Goal: Check status: Check status

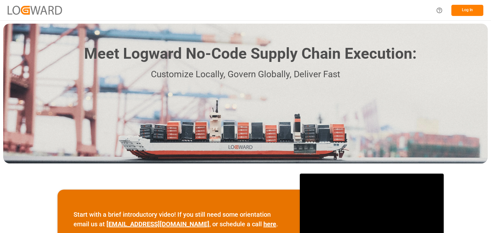
click at [466, 11] on button "Log In" at bounding box center [468, 10] width 32 height 11
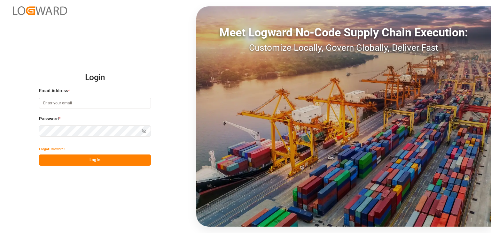
click at [98, 104] on input at bounding box center [95, 103] width 112 height 11
type input "kevin.feuser@shiftx.eu"
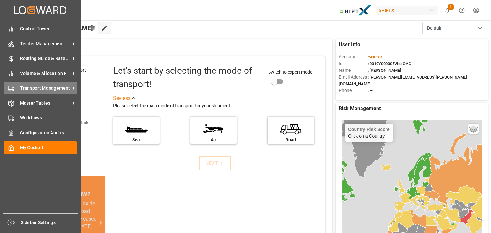
click at [43, 86] on span "Transport Management" at bounding box center [45, 88] width 51 height 7
click at [35, 89] on span "Transport Management" at bounding box center [45, 88] width 51 height 7
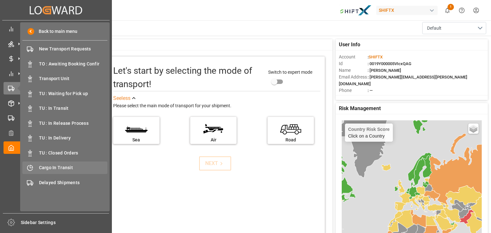
click at [47, 168] on span "Cargo In Transit" at bounding box center [73, 168] width 69 height 7
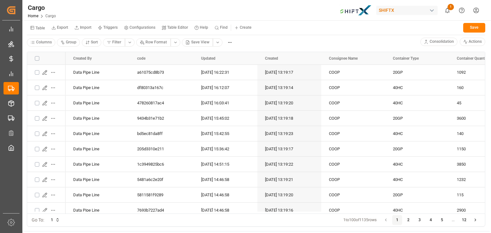
click at [216, 43] on html "Created by potrace 1.15, written by Peter Selinger 2001-2017 Created by potrace…" at bounding box center [245, 116] width 491 height 233
click at [229, 90] on div "BCO View" at bounding box center [236, 89] width 37 height 9
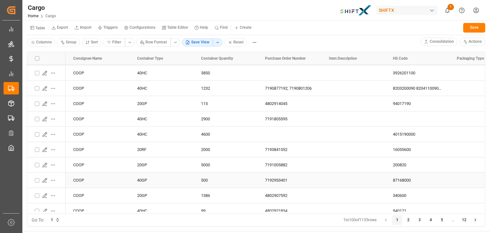
click at [45, 180] on icon "Press SPACE to select this row." at bounding box center [44, 180] width 5 height 5
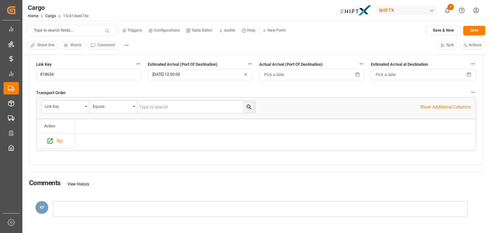
scroll to position [185, 0]
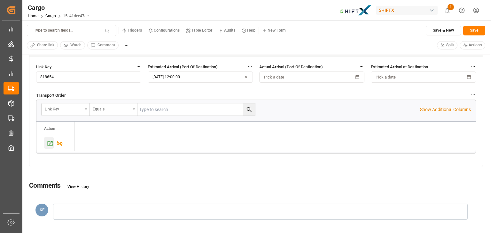
click at [50, 143] on icon "Press SPACE to select this row." at bounding box center [50, 143] width 5 height 5
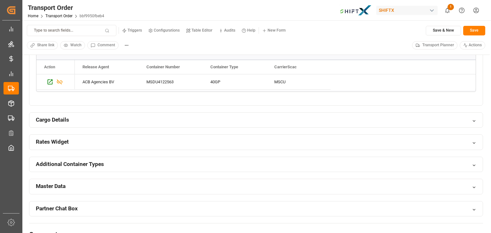
scroll to position [398, 0]
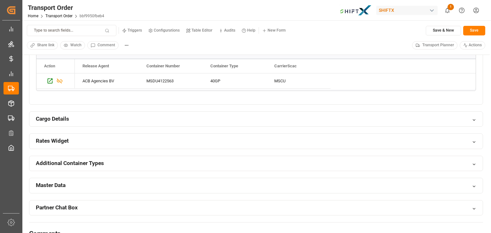
click at [474, 141] on icon at bounding box center [474, 142] width 4 height 4
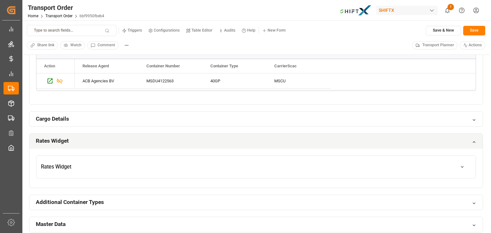
click at [458, 168] on button "button" at bounding box center [462, 166] width 18 height 11
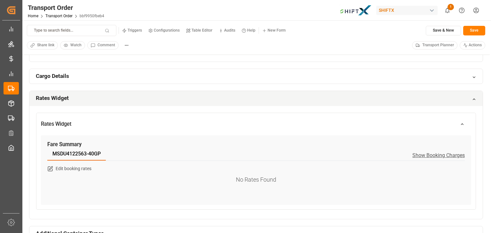
scroll to position [441, 0]
click at [441, 155] on span "Show Booking Charges" at bounding box center [439, 156] width 52 height 6
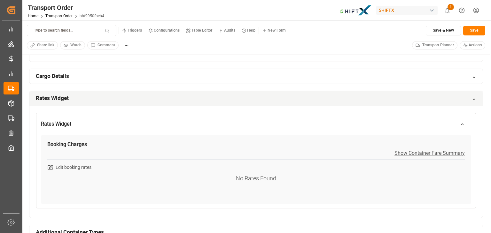
click at [461, 124] on icon "button" at bounding box center [462, 124] width 2 height 1
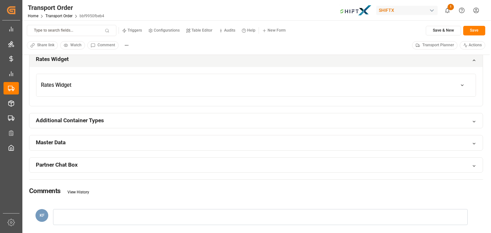
scroll to position [481, 0]
click at [278, 169] on div "Partner Chat Box" at bounding box center [255, 165] width 453 height 15
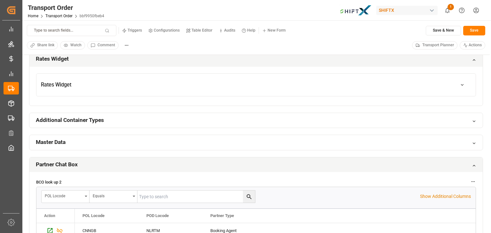
click at [278, 169] on div "Partner Chat Box" at bounding box center [255, 165] width 453 height 15
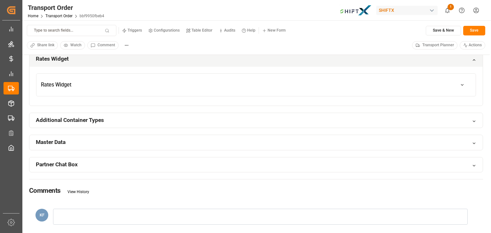
click at [232, 144] on div "Master Data" at bounding box center [255, 142] width 453 height 15
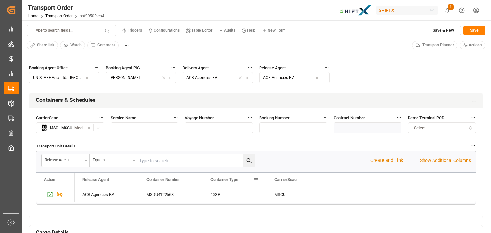
scroll to position [284, 0]
click at [50, 195] on icon "Press SPACE to select this row." at bounding box center [50, 195] width 5 height 5
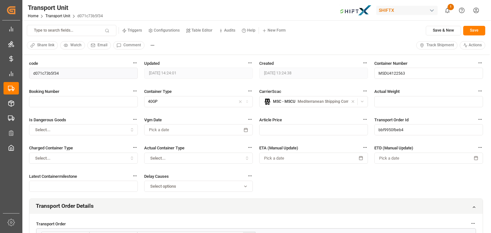
click at [436, 46] on span "Track Shipment" at bounding box center [441, 46] width 28 height 6
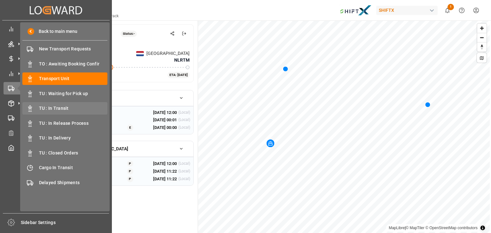
click at [68, 109] on span "TU : In Transit" at bounding box center [73, 108] width 69 height 7
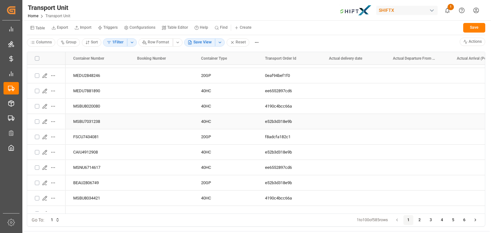
scroll to position [84, 0]
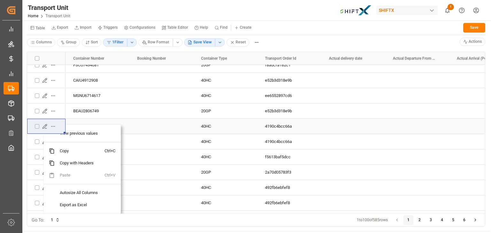
click at [43, 126] on icon "Press SPACE to select this row." at bounding box center [45, 126] width 4 height 4
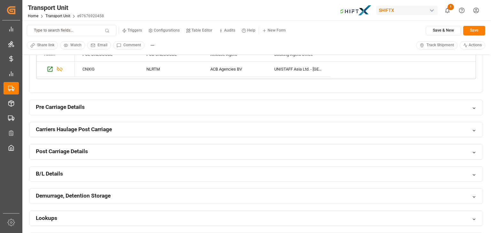
scroll to position [226, 0]
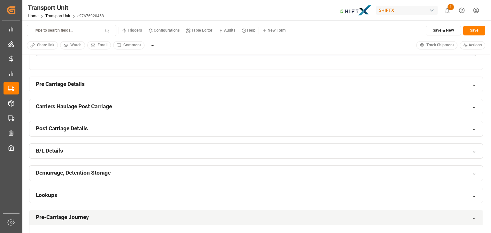
click at [269, 82] on div "Pre Carriage Details" at bounding box center [255, 84] width 453 height 15
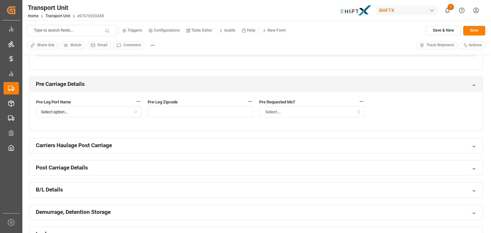
click at [472, 84] on icon at bounding box center [474, 85] width 4 height 4
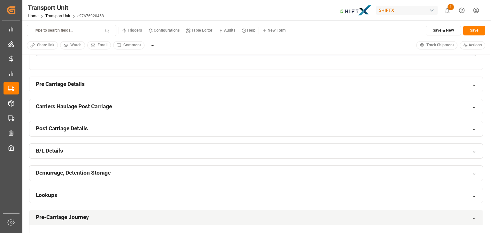
click at [469, 106] on div "Carriers Haulage Post Carriage" at bounding box center [255, 106] width 453 height 15
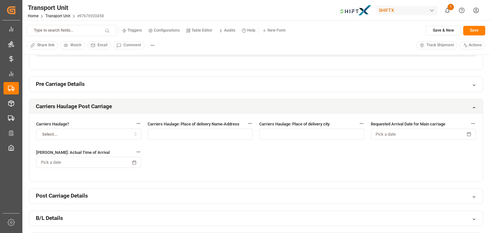
click at [469, 106] on div "Carriers Haulage Post Carriage" at bounding box center [255, 106] width 453 height 15
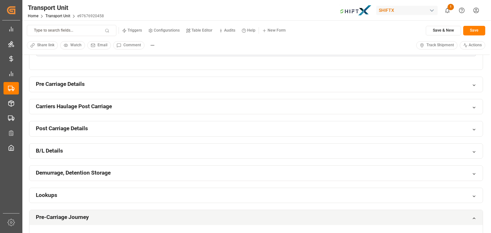
click at [390, 123] on div "Post Carriage Details" at bounding box center [255, 129] width 453 height 15
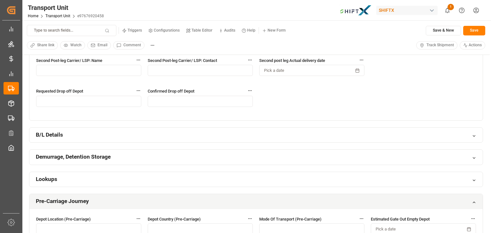
scroll to position [517, 0]
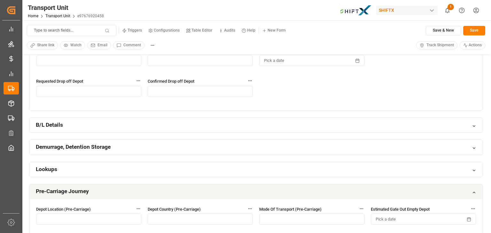
click at [173, 127] on div "B/L Details" at bounding box center [255, 125] width 453 height 15
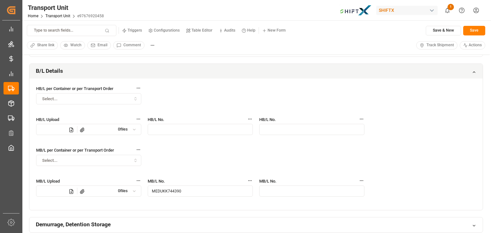
scroll to position [563, 0]
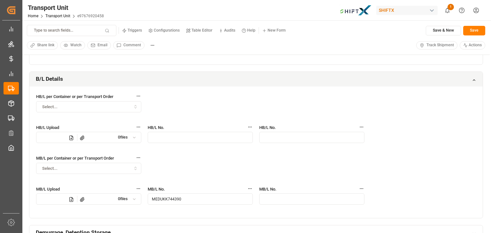
click at [211, 79] on div "B/L Details" at bounding box center [255, 79] width 453 height 15
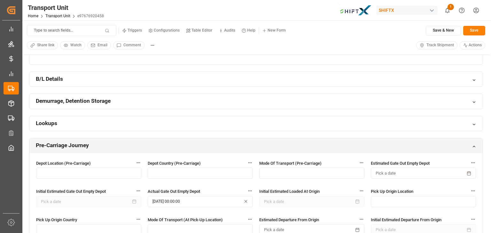
click at [466, 141] on div "Pre-Carriage Journey" at bounding box center [255, 145] width 453 height 15
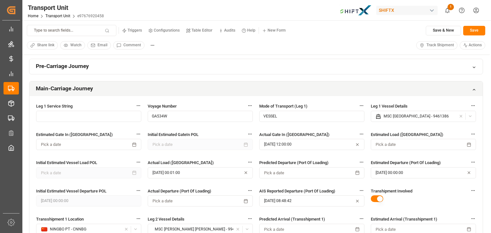
scroll to position [567, 0]
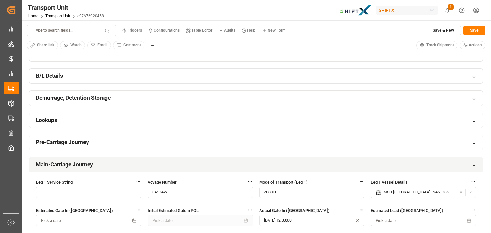
click at [471, 164] on div "Main-Carriage Journey" at bounding box center [255, 165] width 453 height 15
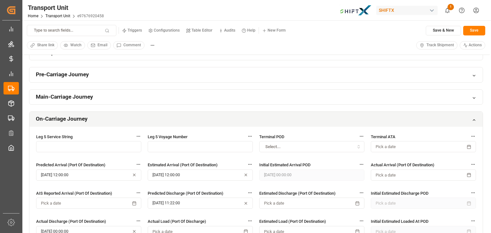
scroll to position [645, 0]
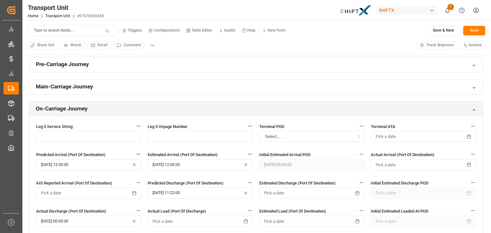
click at [475, 108] on icon at bounding box center [474, 110] width 4 height 4
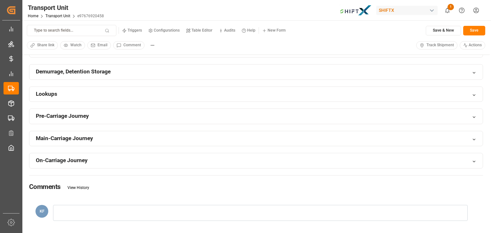
scroll to position [592, 0]
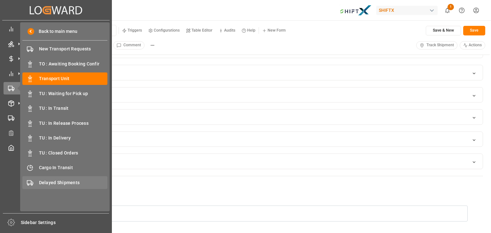
click at [51, 185] on span "Delayed Shipments" at bounding box center [73, 183] width 69 height 7
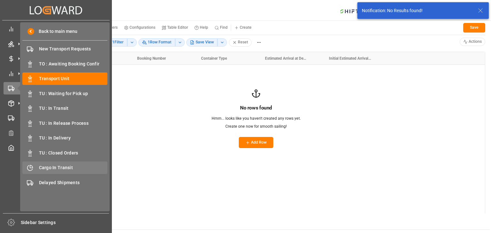
click at [60, 167] on span "Cargo In Transit" at bounding box center [73, 168] width 69 height 7
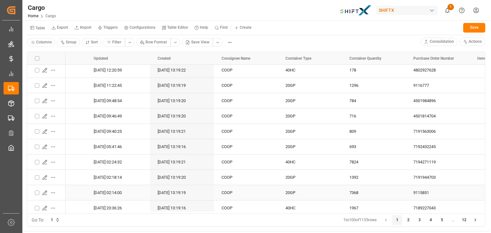
scroll to position [371, 0]
click at [43, 191] on icon "Press SPACE to select this row." at bounding box center [44, 193] width 5 height 5
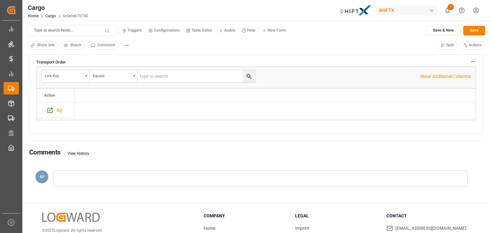
scroll to position [223, 0]
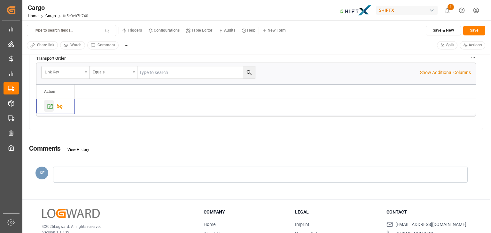
click at [46, 105] on div "Press SPACE to select this row." at bounding box center [49, 106] width 10 height 12
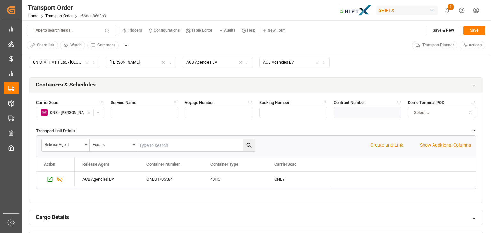
scroll to position [300, 0]
click at [49, 177] on icon "Press SPACE to select this row." at bounding box center [50, 179] width 7 height 7
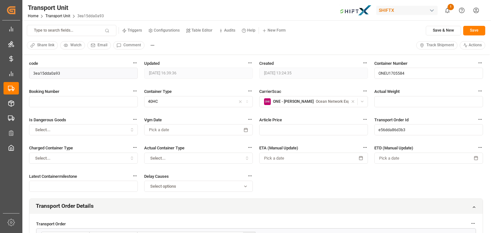
click at [436, 45] on span "Track Shipment" at bounding box center [441, 46] width 28 height 6
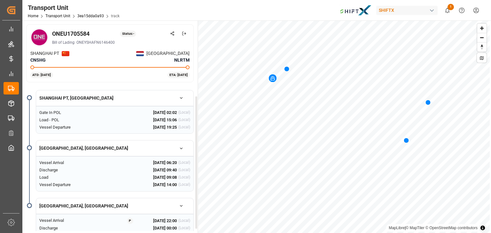
scroll to position [17, 0]
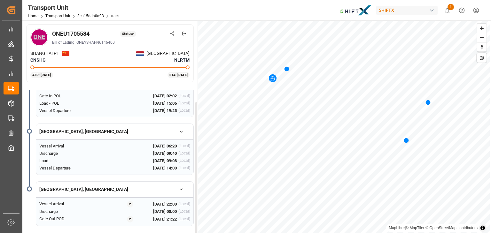
click at [182, 190] on icon "button" at bounding box center [181, 189] width 4 height 4
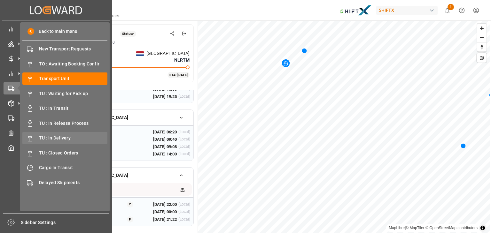
click at [58, 137] on span "TU : In Delivery" at bounding box center [73, 138] width 69 height 7
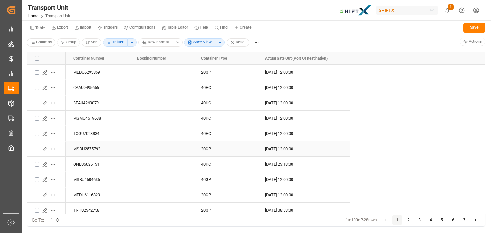
click at [42, 147] on icon "Press SPACE to select this row." at bounding box center [44, 149] width 5 height 5
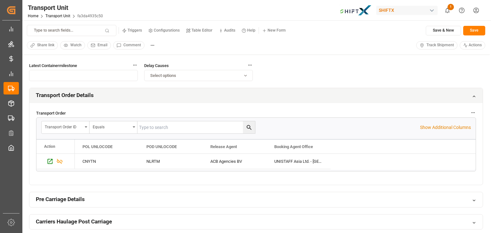
scroll to position [113, 0]
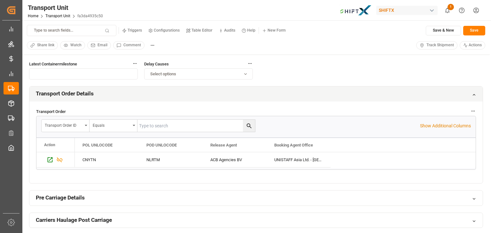
click at [475, 93] on icon at bounding box center [474, 95] width 4 height 4
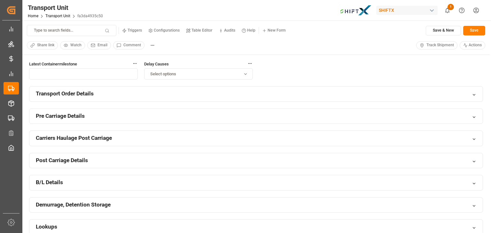
click at [189, 160] on div "Post Carriage Details" at bounding box center [255, 160] width 453 height 15
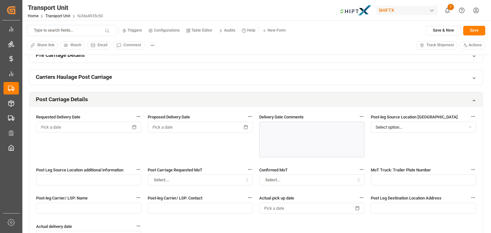
scroll to position [170, 0]
